Goal: Entertainment & Leisure: Browse casually

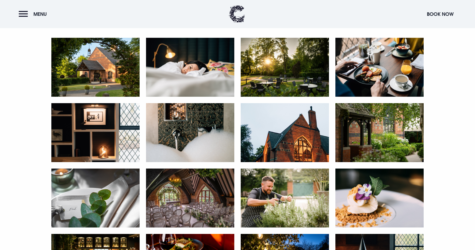
scroll to position [227, 0]
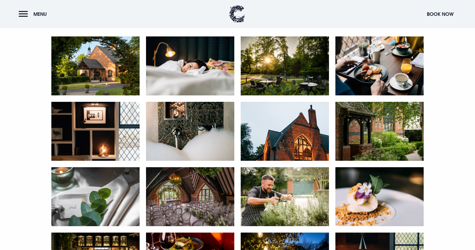
click at [391, 143] on img at bounding box center [379, 131] width 88 height 59
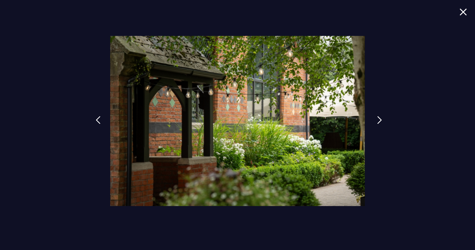
click at [377, 120] on img at bounding box center [379, 120] width 5 height 8
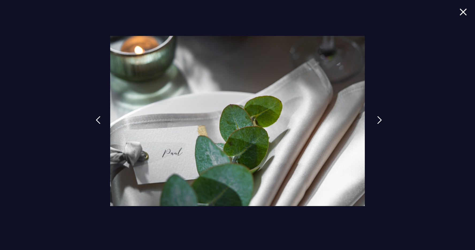
click at [377, 120] on img at bounding box center [379, 120] width 5 height 8
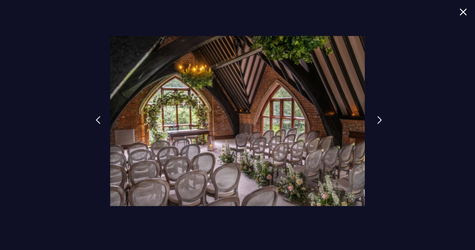
click at [377, 120] on img at bounding box center [379, 120] width 5 height 8
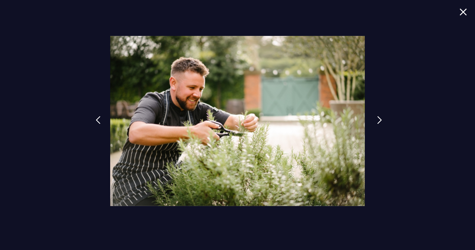
click at [377, 120] on img at bounding box center [379, 120] width 5 height 8
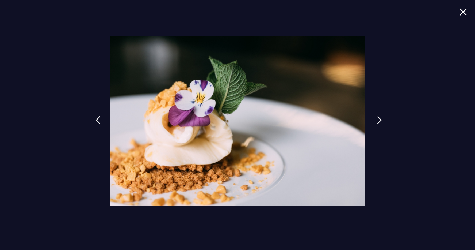
click at [377, 120] on img at bounding box center [379, 120] width 5 height 8
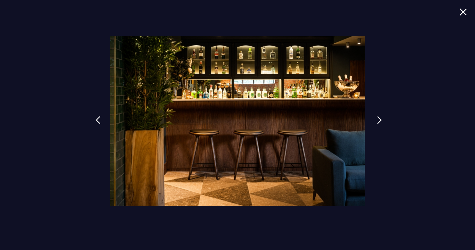
click at [377, 120] on img at bounding box center [379, 120] width 5 height 8
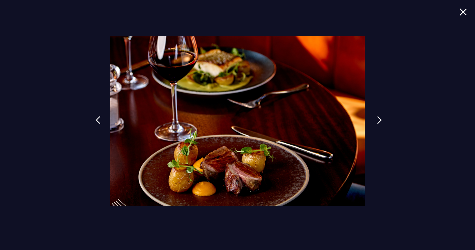
click at [377, 120] on img at bounding box center [379, 120] width 5 height 8
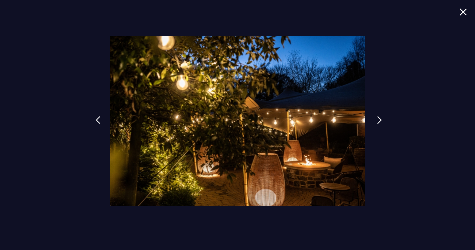
click at [377, 120] on img at bounding box center [379, 120] width 5 height 8
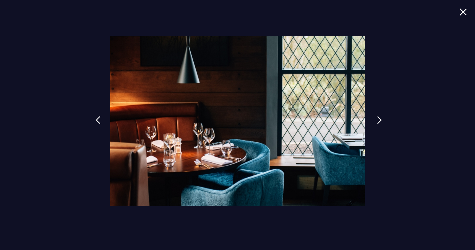
click at [377, 120] on img at bounding box center [379, 120] width 5 height 8
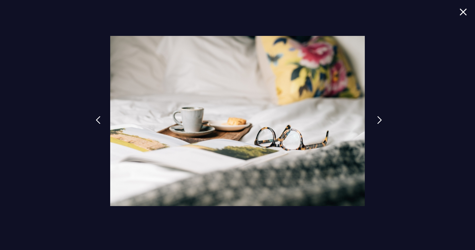
click at [377, 120] on img at bounding box center [379, 120] width 5 height 8
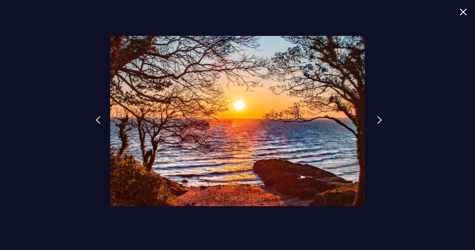
click at [377, 120] on img at bounding box center [379, 120] width 5 height 8
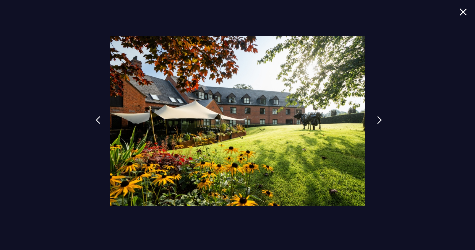
click at [377, 120] on img at bounding box center [379, 120] width 5 height 8
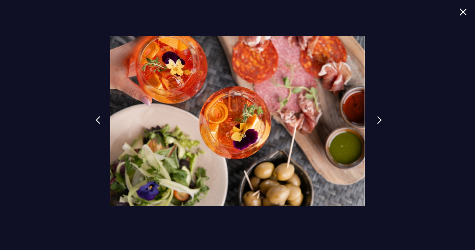
click at [377, 120] on img at bounding box center [379, 120] width 5 height 8
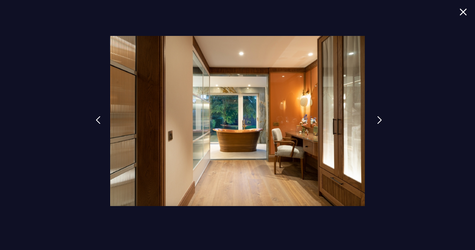
click at [377, 120] on img at bounding box center [379, 120] width 5 height 8
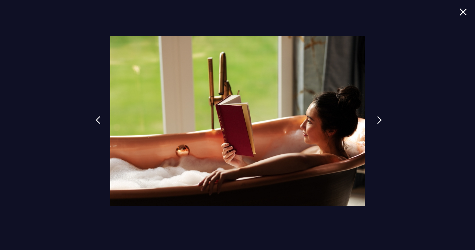
click at [377, 120] on img at bounding box center [379, 120] width 5 height 8
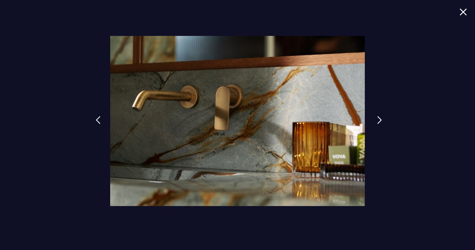
click at [377, 120] on img at bounding box center [379, 120] width 5 height 8
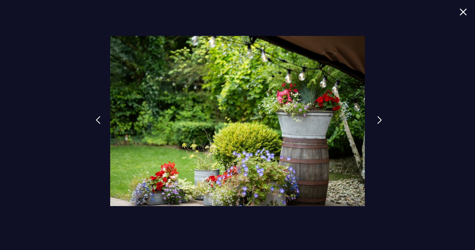
click at [377, 120] on img at bounding box center [379, 120] width 5 height 8
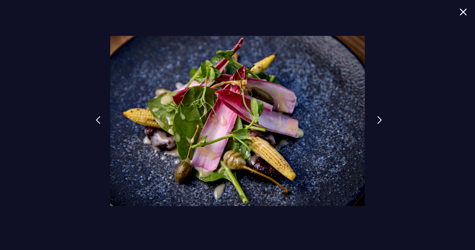
click at [377, 120] on img at bounding box center [379, 120] width 5 height 8
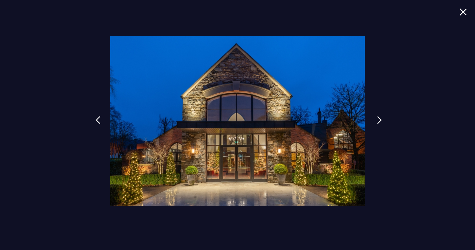
click at [377, 120] on img at bounding box center [379, 120] width 5 height 8
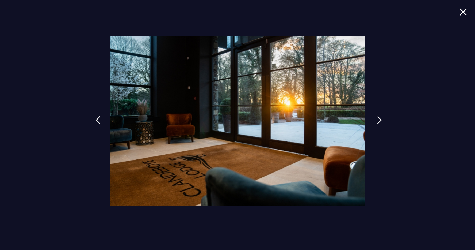
click at [377, 120] on img at bounding box center [379, 120] width 5 height 8
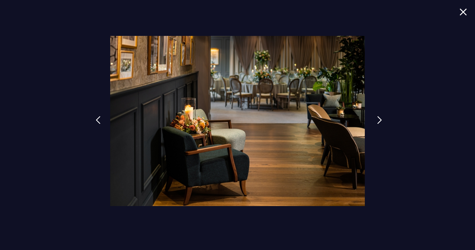
click at [377, 120] on img at bounding box center [379, 120] width 5 height 8
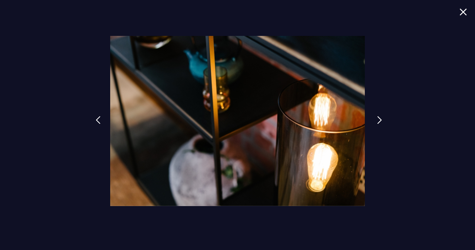
click at [377, 120] on img at bounding box center [379, 120] width 5 height 8
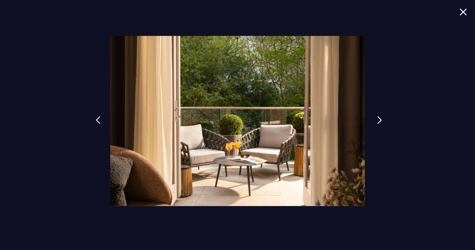
click at [377, 120] on img at bounding box center [379, 120] width 5 height 8
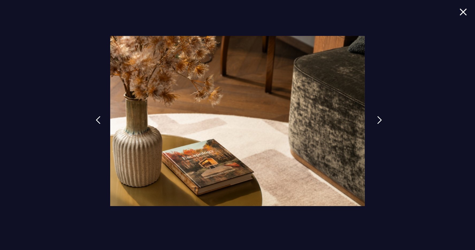
click at [377, 120] on img at bounding box center [379, 120] width 5 height 8
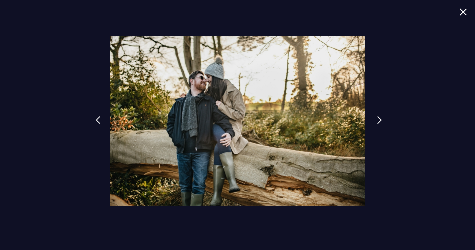
click at [377, 120] on img at bounding box center [379, 120] width 5 height 8
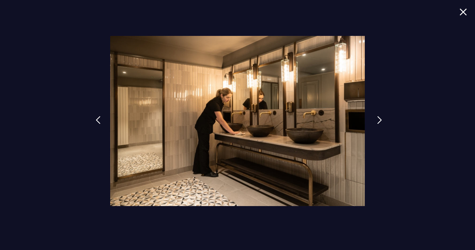
click at [377, 120] on img at bounding box center [379, 120] width 5 height 8
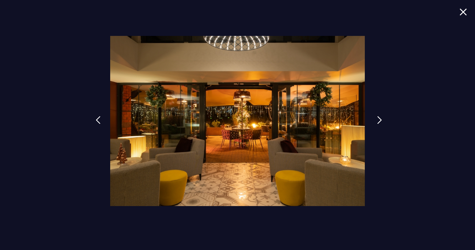
click at [377, 120] on img at bounding box center [379, 120] width 5 height 8
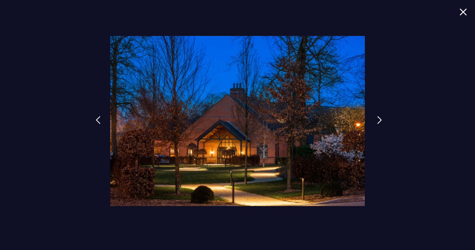
click at [377, 120] on img at bounding box center [379, 120] width 5 height 8
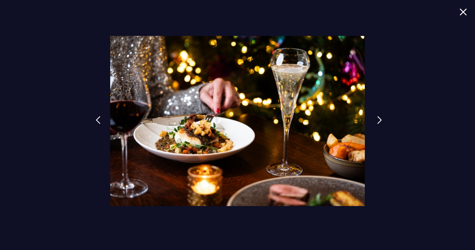
click at [377, 120] on img at bounding box center [379, 120] width 5 height 8
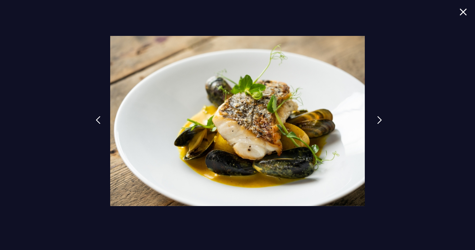
click at [377, 120] on img at bounding box center [379, 120] width 5 height 8
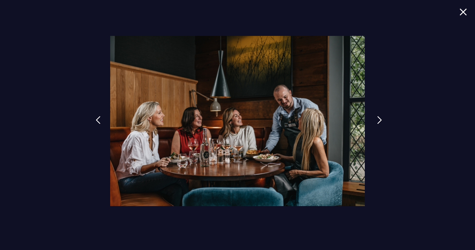
click at [377, 120] on img at bounding box center [379, 120] width 5 height 8
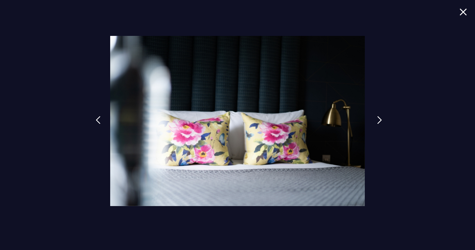
click at [377, 120] on img at bounding box center [379, 120] width 5 height 8
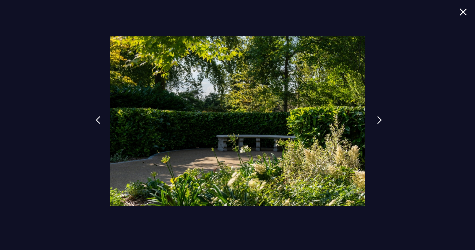
click at [377, 120] on img at bounding box center [379, 120] width 5 height 8
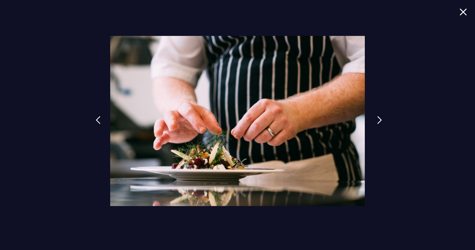
click at [377, 120] on img at bounding box center [379, 120] width 5 height 8
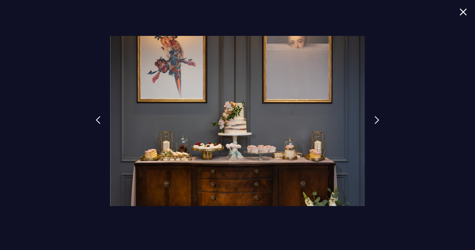
click at [465, 12] on img at bounding box center [463, 11] width 7 height 7
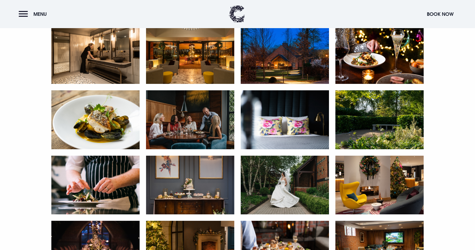
scroll to position [769, 0]
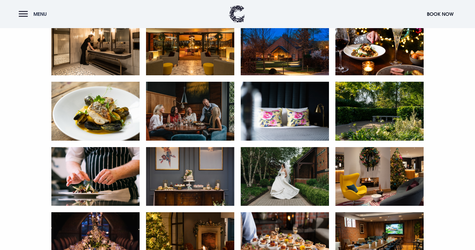
click at [23, 17] on button "Menu" at bounding box center [34, 14] width 31 height 12
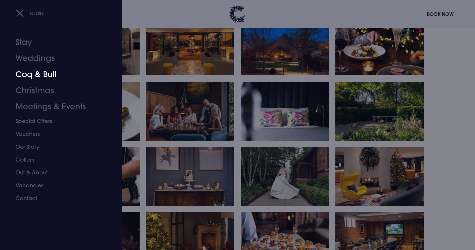
click at [37, 75] on link "Coq & Bull" at bounding box center [58, 74] width 85 height 16
